Goal: Navigation & Orientation: Understand site structure

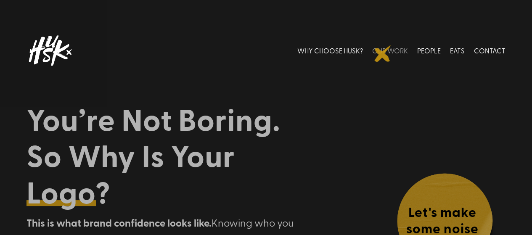
click at [383, 53] on link "OUR WORK" at bounding box center [390, 50] width 36 height 37
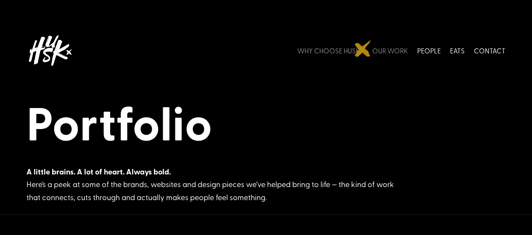
click at [363, 48] on link "WHY CHOOSE HUSK?" at bounding box center [330, 50] width 66 height 37
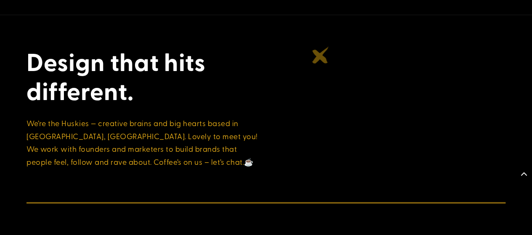
scroll to position [3059, 0]
